Goal: Task Accomplishment & Management: Manage account settings

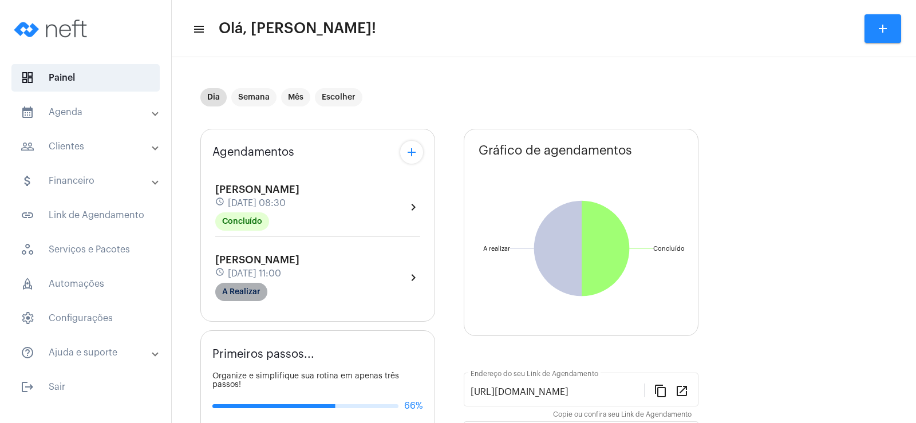
click at [250, 287] on mat-chip "A Realizar" at bounding box center [241, 292] width 52 height 18
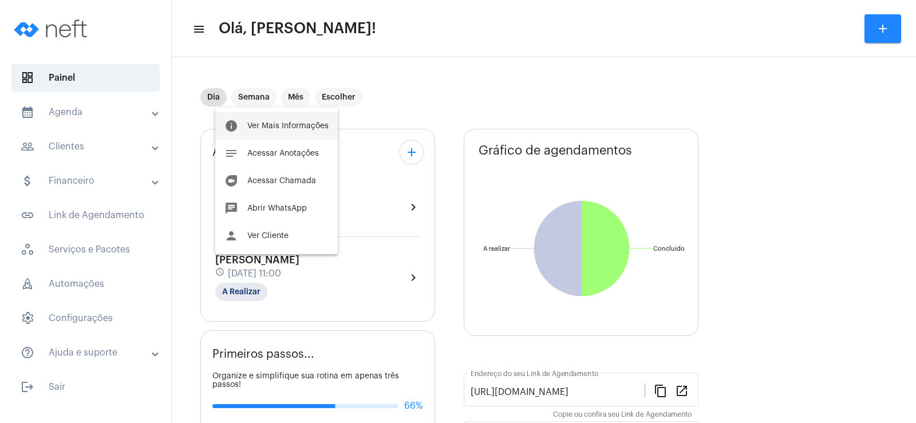
click at [268, 125] on span "Ver Mais Informações" at bounding box center [287, 126] width 81 height 8
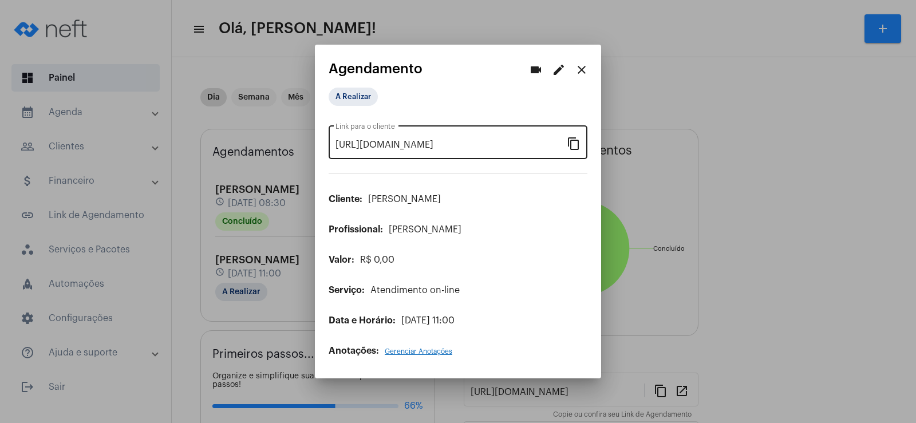
click at [569, 147] on mat-icon "content_copy" at bounding box center [574, 143] width 14 height 14
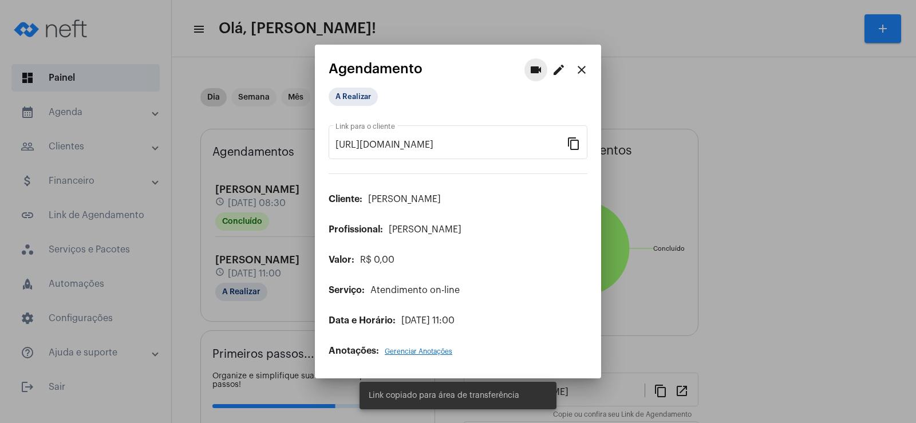
click at [543, 76] on button "videocam" at bounding box center [536, 69] width 23 height 23
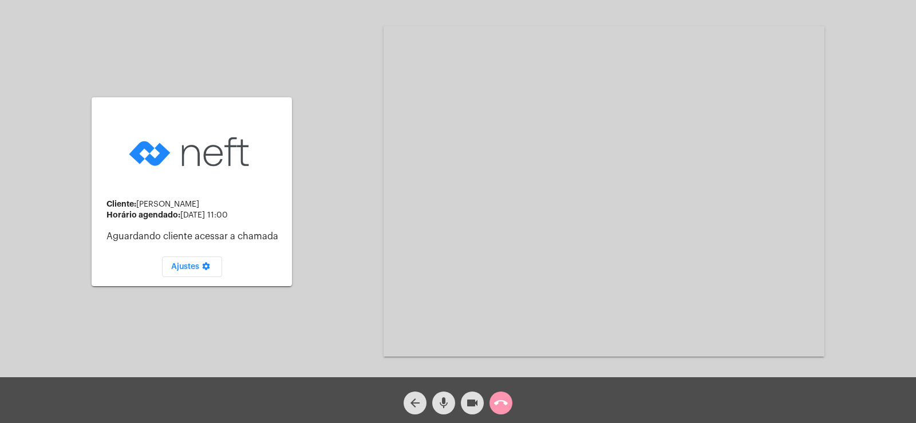
click at [441, 401] on mat-icon "mic" at bounding box center [444, 403] width 14 height 14
click at [475, 401] on mat-icon "videocam" at bounding box center [473, 403] width 14 height 14
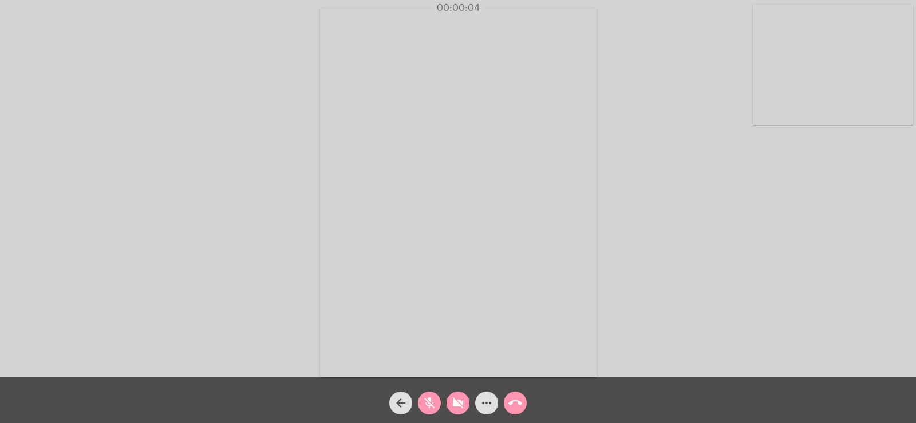
click at [421, 407] on button "mic_off" at bounding box center [429, 403] width 23 height 23
click at [452, 403] on mat-icon "videocam_off" at bounding box center [458, 403] width 14 height 14
click at [488, 405] on mat-icon "more_horiz" at bounding box center [487, 403] width 14 height 14
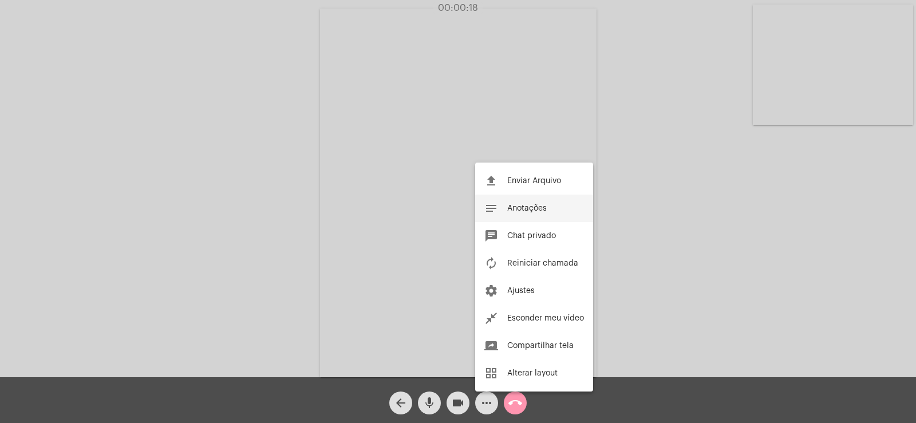
click at [520, 206] on span "Anotações" at bounding box center [527, 208] width 40 height 8
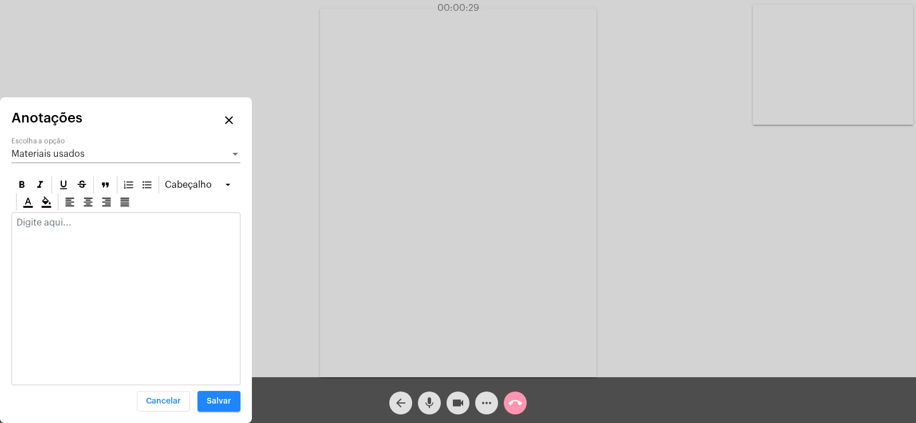
click at [77, 152] on span "Materiais usados" at bounding box center [47, 153] width 73 height 9
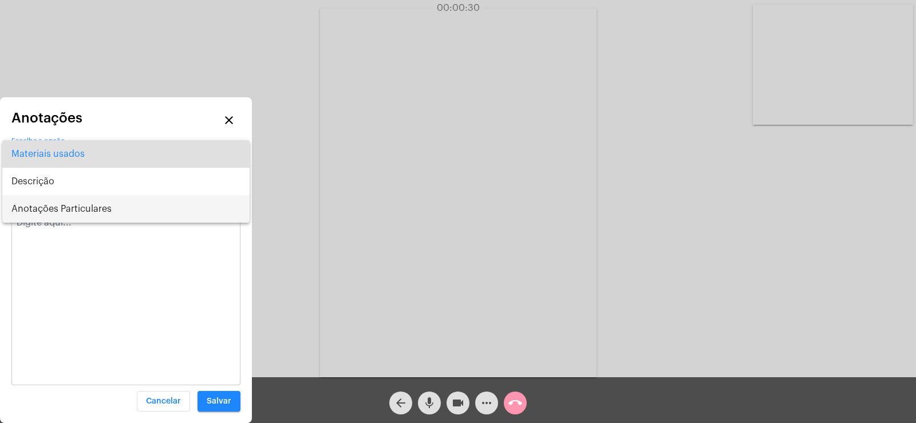
click at [82, 209] on span "Anotações Particulares" at bounding box center [125, 208] width 229 height 27
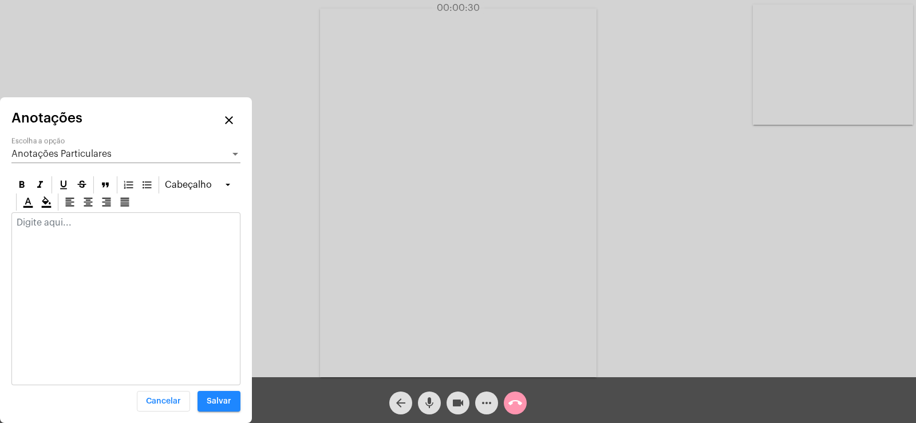
click at [73, 240] on div at bounding box center [125, 298] width 229 height 173
click at [74, 225] on p at bounding box center [126, 223] width 219 height 10
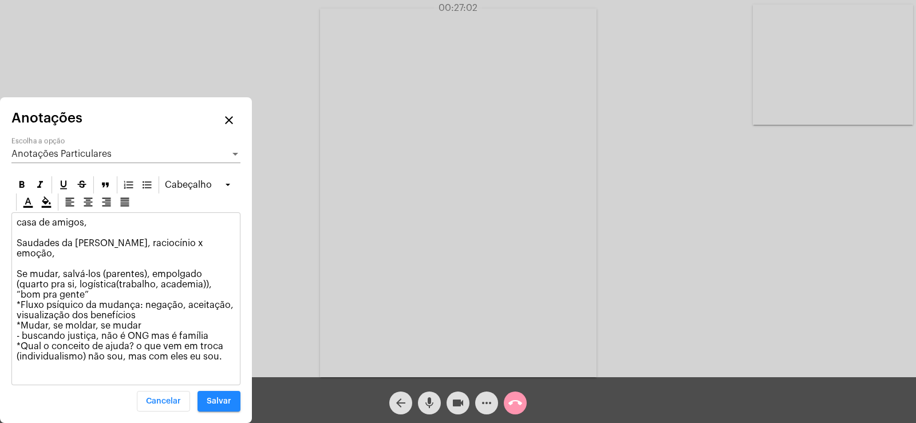
click at [655, 405] on div "arrow_back mic videocam more_horiz call_end" at bounding box center [458, 400] width 916 height 46
click at [210, 401] on span "Salvar" at bounding box center [219, 401] width 25 height 8
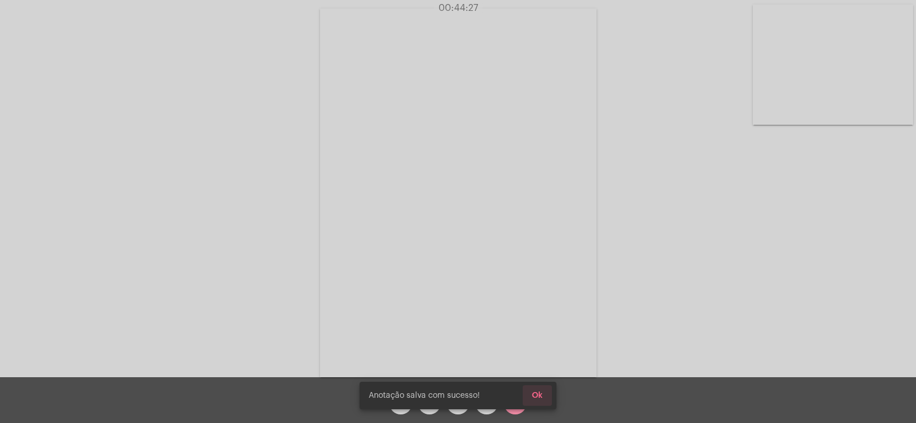
click at [531, 397] on button "Ok" at bounding box center [537, 395] width 29 height 21
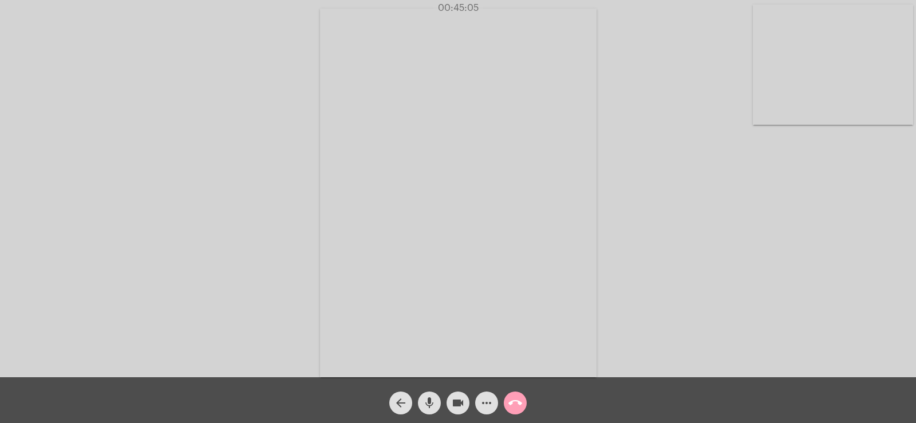
click at [510, 403] on mat-icon "call_end" at bounding box center [515, 403] width 14 height 14
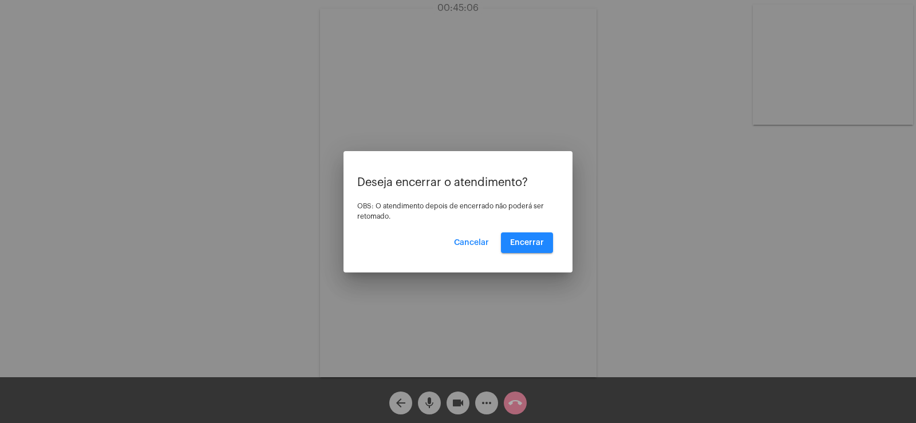
click at [527, 253] on mat-dialog-container "Deseja encerrar o atendimento? OBS: O atendimento depois de encerrado não poder…" at bounding box center [458, 211] width 229 height 121
click at [527, 243] on span "Encerrar" at bounding box center [527, 243] width 34 height 8
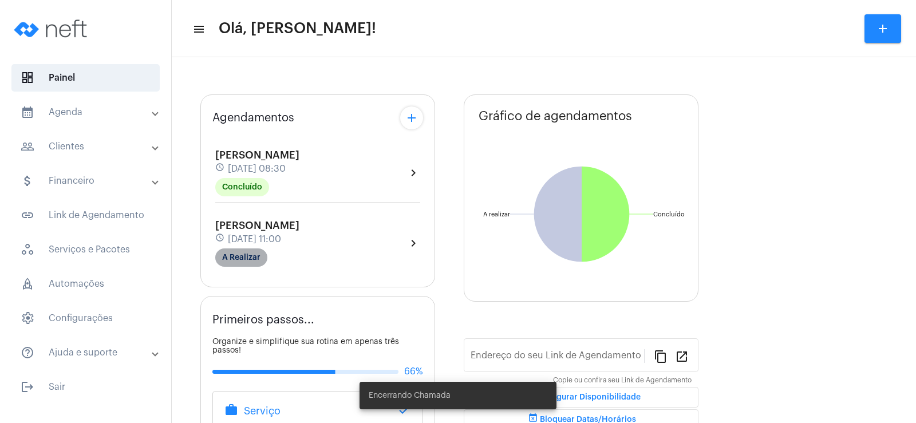
click at [245, 258] on mat-chip "A Realizar" at bounding box center [241, 258] width 52 height 18
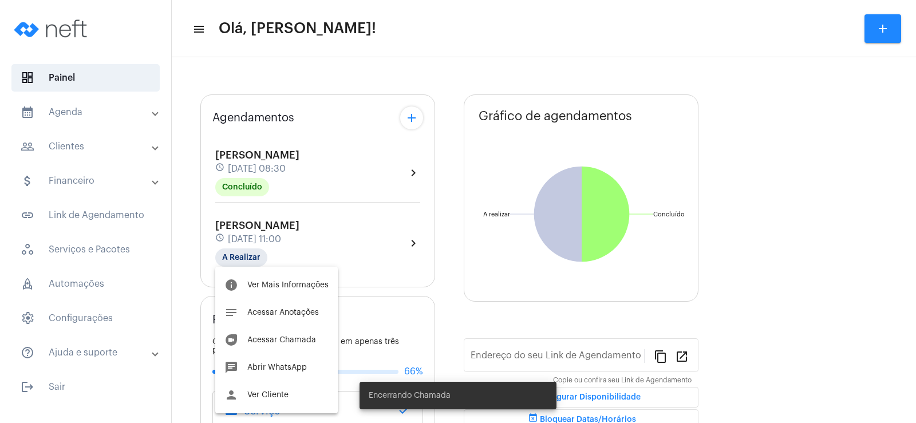
type input "[URL][DOMAIN_NAME]"
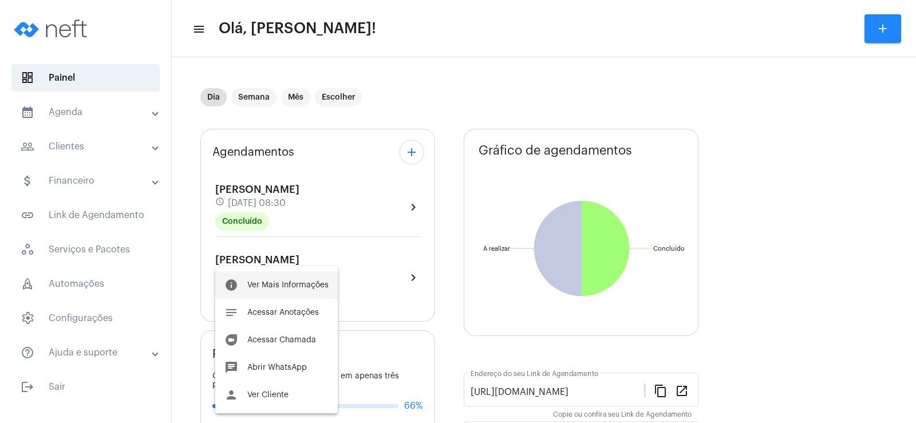
click at [257, 283] on span "Ver Mais Informações" at bounding box center [287, 285] width 81 height 8
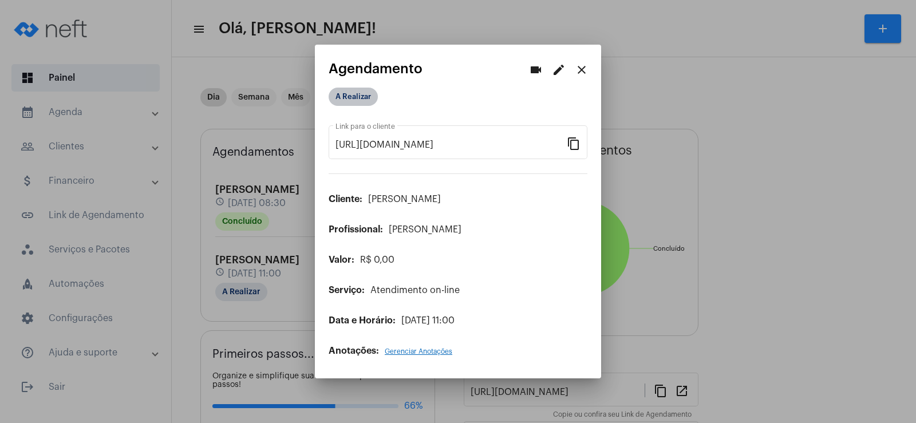
click at [357, 92] on mat-chip "A Realizar" at bounding box center [353, 97] width 49 height 18
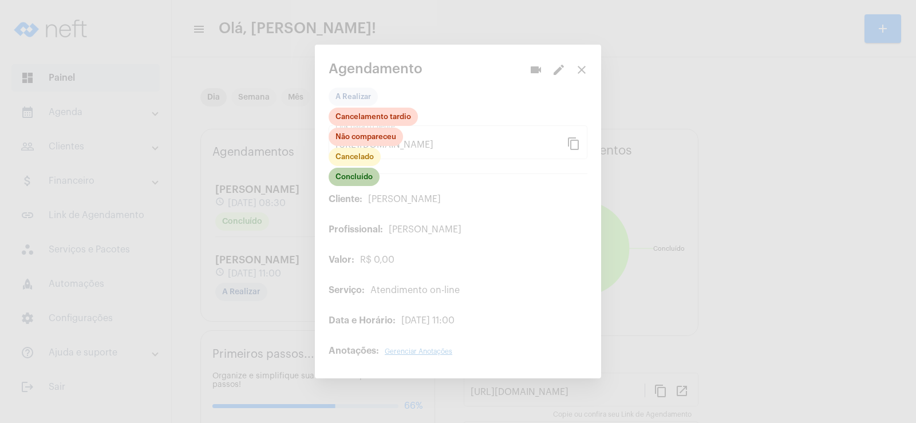
click at [342, 171] on mat-chip "Concluído" at bounding box center [354, 177] width 51 height 18
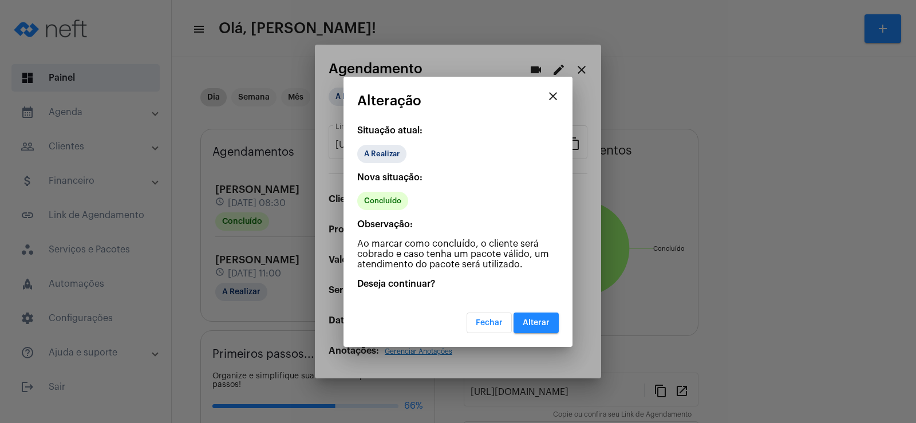
click at [526, 320] on span "Alterar" at bounding box center [536, 323] width 27 height 8
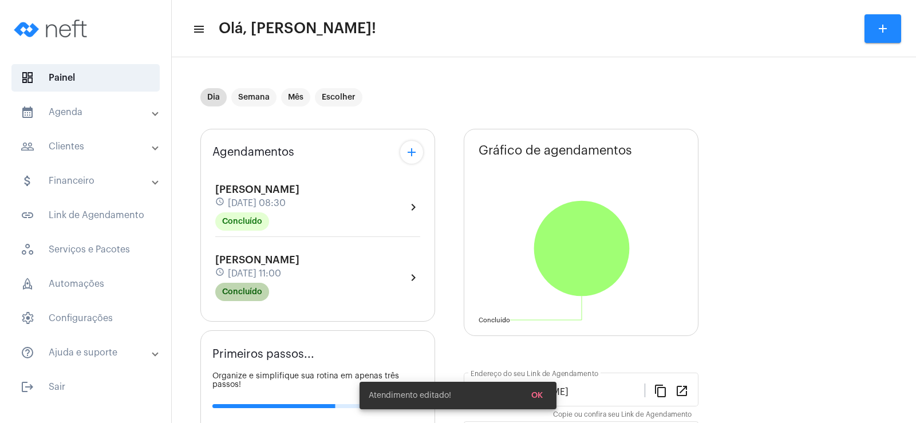
click at [257, 289] on mat-chip "Concluído" at bounding box center [242, 292] width 54 height 18
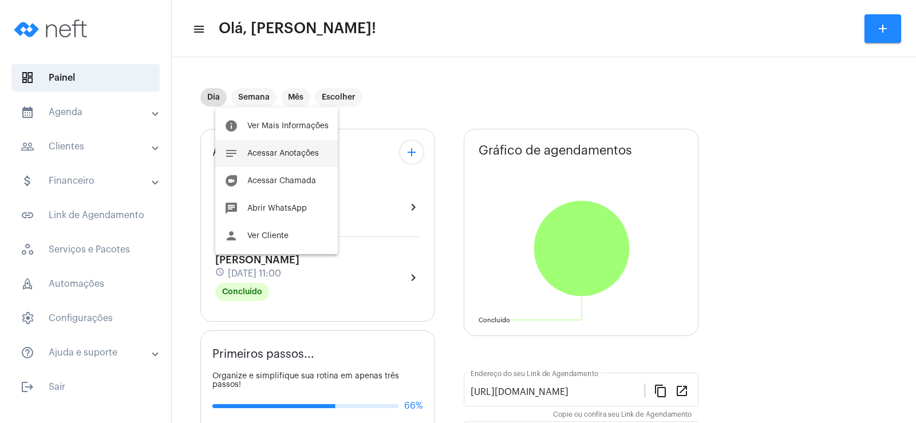
click at [279, 152] on span "Acessar Anotações" at bounding box center [283, 153] width 72 height 8
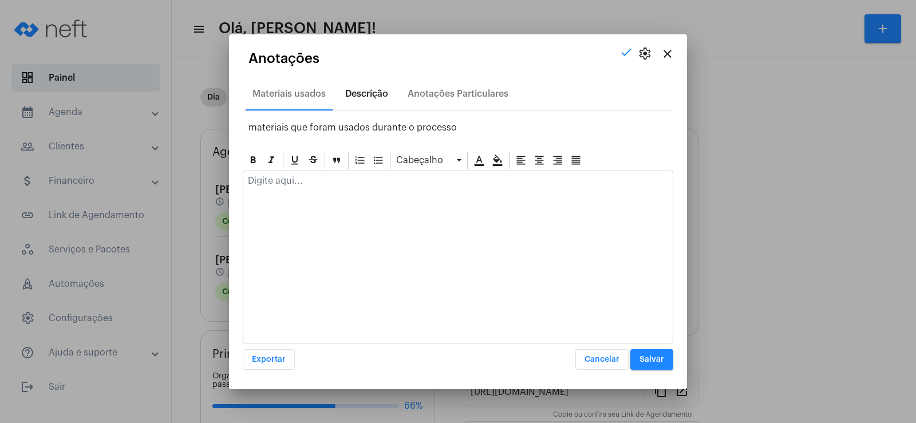
click at [349, 100] on div "Descrição" at bounding box center [366, 93] width 57 height 27
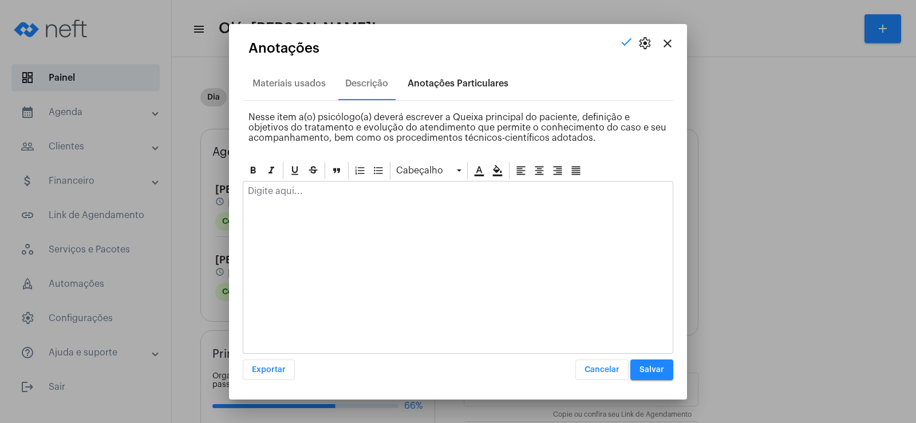
click at [418, 89] on div "Anotações Particulares" at bounding box center [458, 83] width 115 height 27
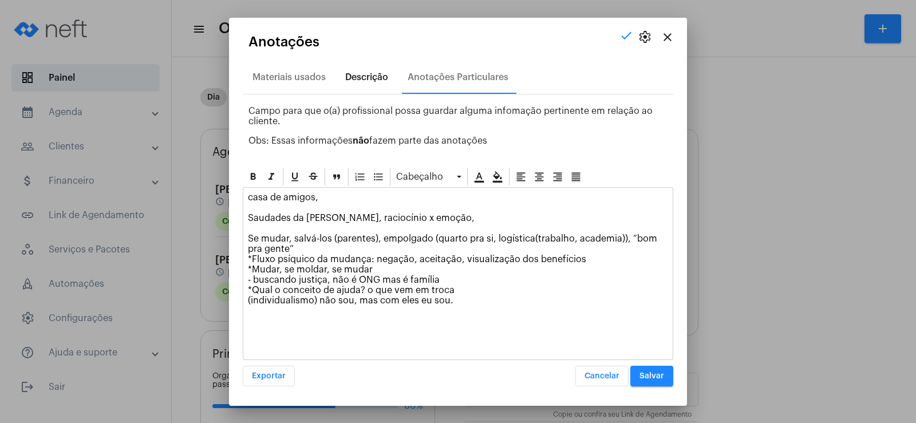
click at [362, 80] on div "Descrição" at bounding box center [366, 77] width 43 height 10
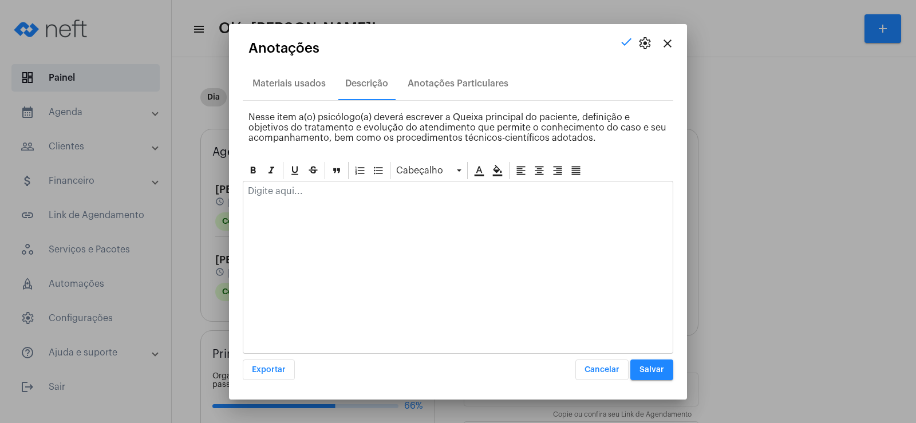
drag, startPoint x: 258, startPoint y: 216, endPoint x: 261, endPoint y: 206, distance: 10.3
click at [261, 211] on div at bounding box center [458, 267] width 431 height 173
click at [262, 204] on div at bounding box center [457, 194] width 429 height 25
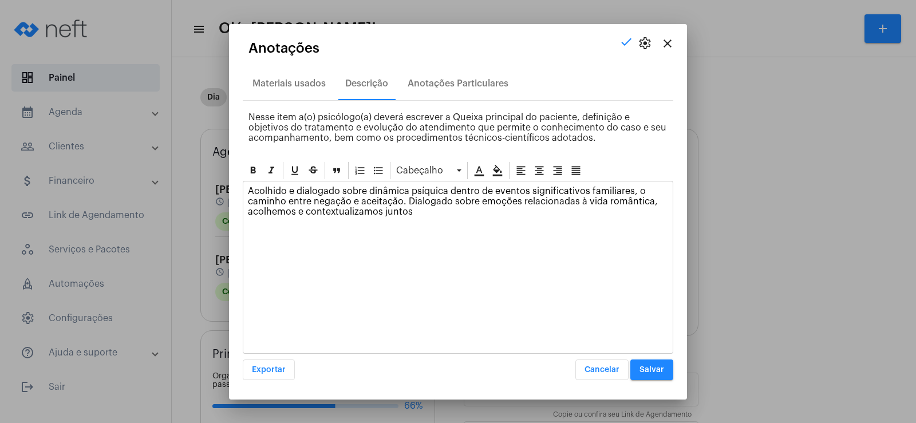
click at [662, 372] on span "Salvar" at bounding box center [652, 370] width 25 height 8
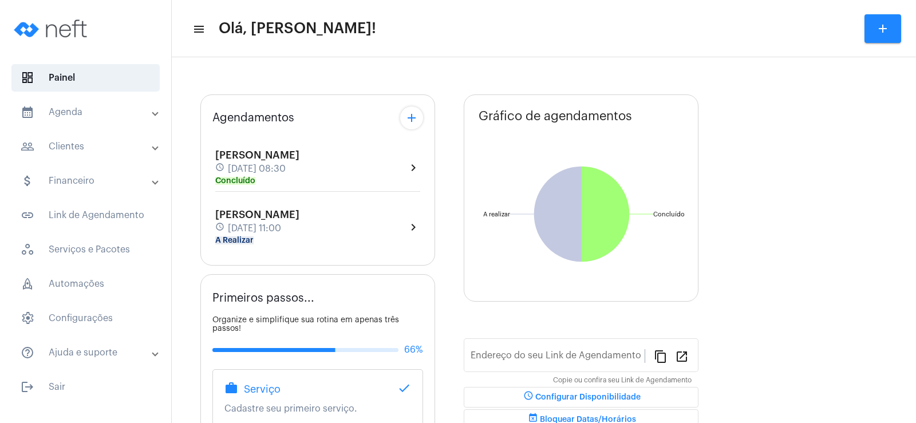
click at [99, 148] on mat-panel-title "people_outline Clientes" at bounding box center [87, 147] width 132 height 14
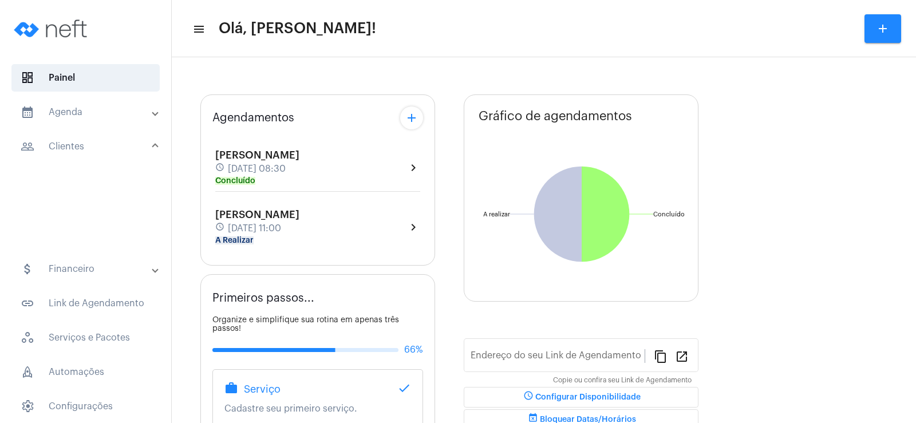
type input "[URL][DOMAIN_NAME]"
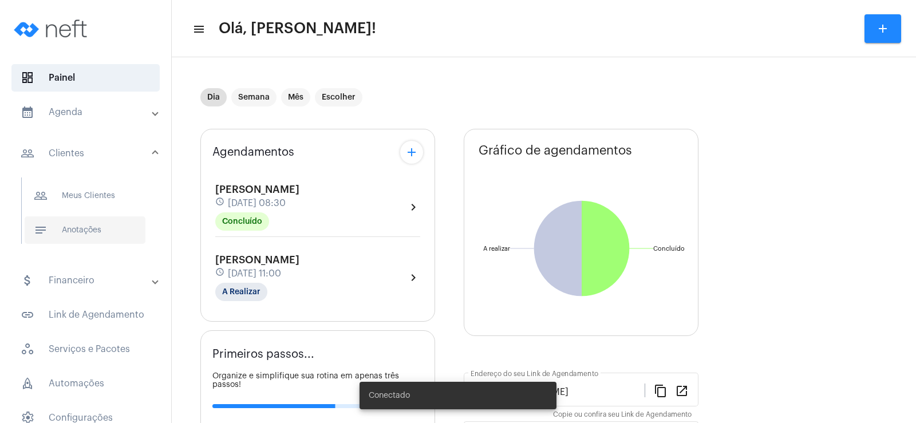
click at [86, 230] on span "notes Anotações" at bounding box center [85, 229] width 121 height 27
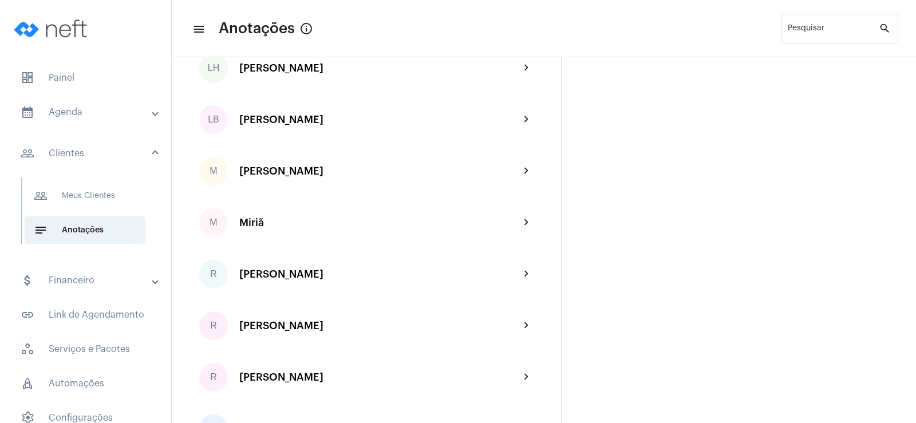
scroll to position [1317, 0]
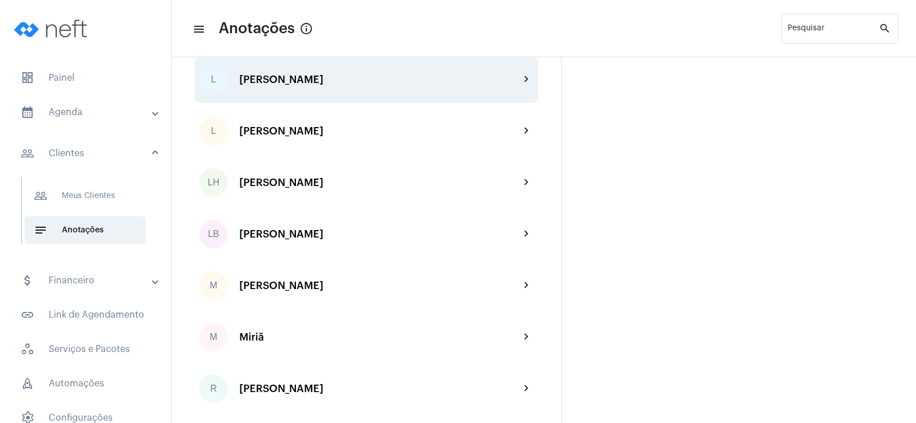
click at [317, 79] on div "[PERSON_NAME]" at bounding box center [379, 79] width 281 height 11
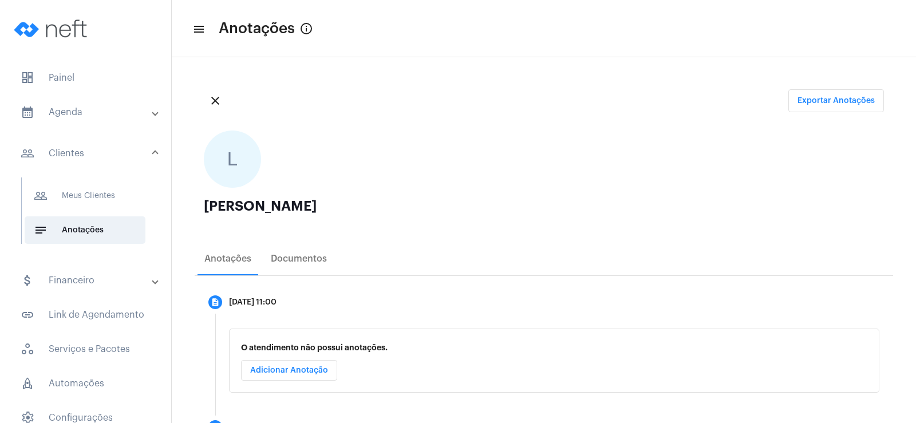
scroll to position [57, 0]
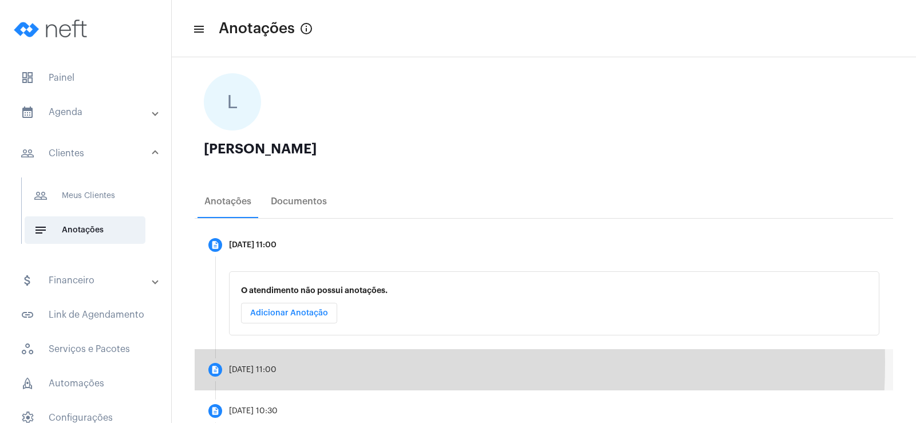
click at [265, 362] on mat-step-header "description 21/08/2025, 11:00" at bounding box center [544, 369] width 699 height 41
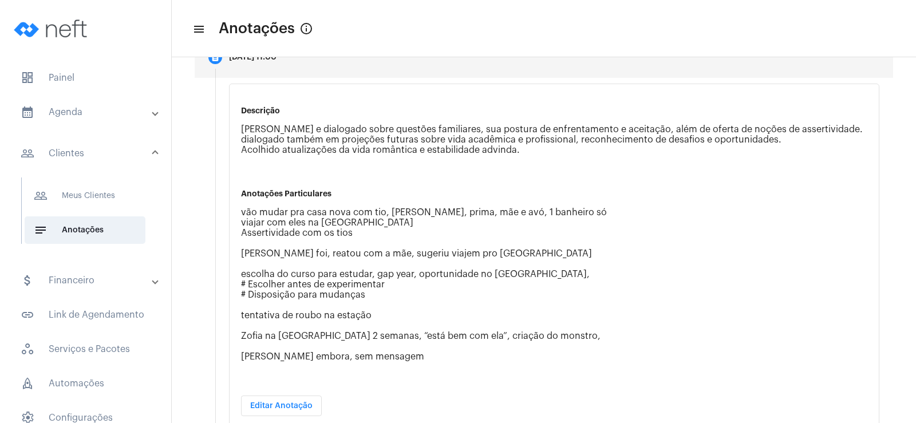
scroll to position [229, 0]
